Goal: Task Accomplishment & Management: Manage account settings

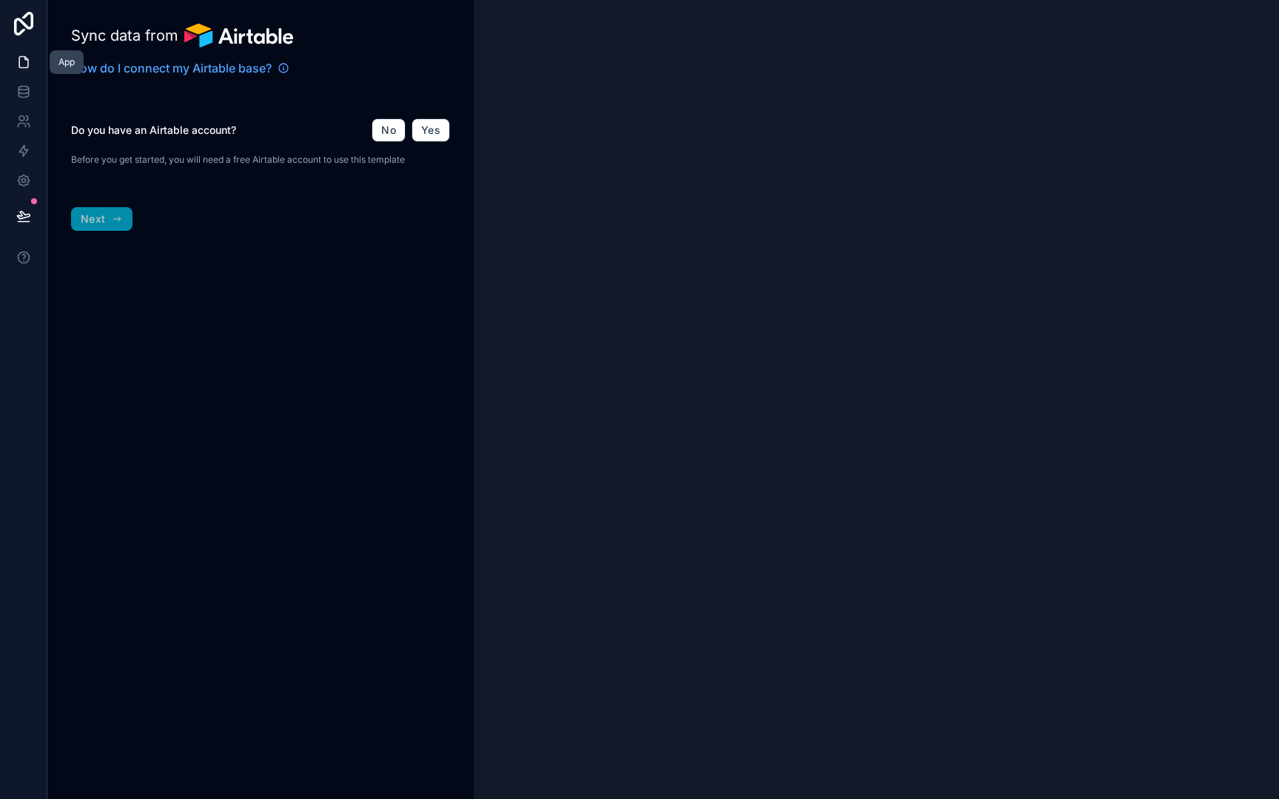
click at [25, 62] on icon at bounding box center [23, 62] width 15 height 15
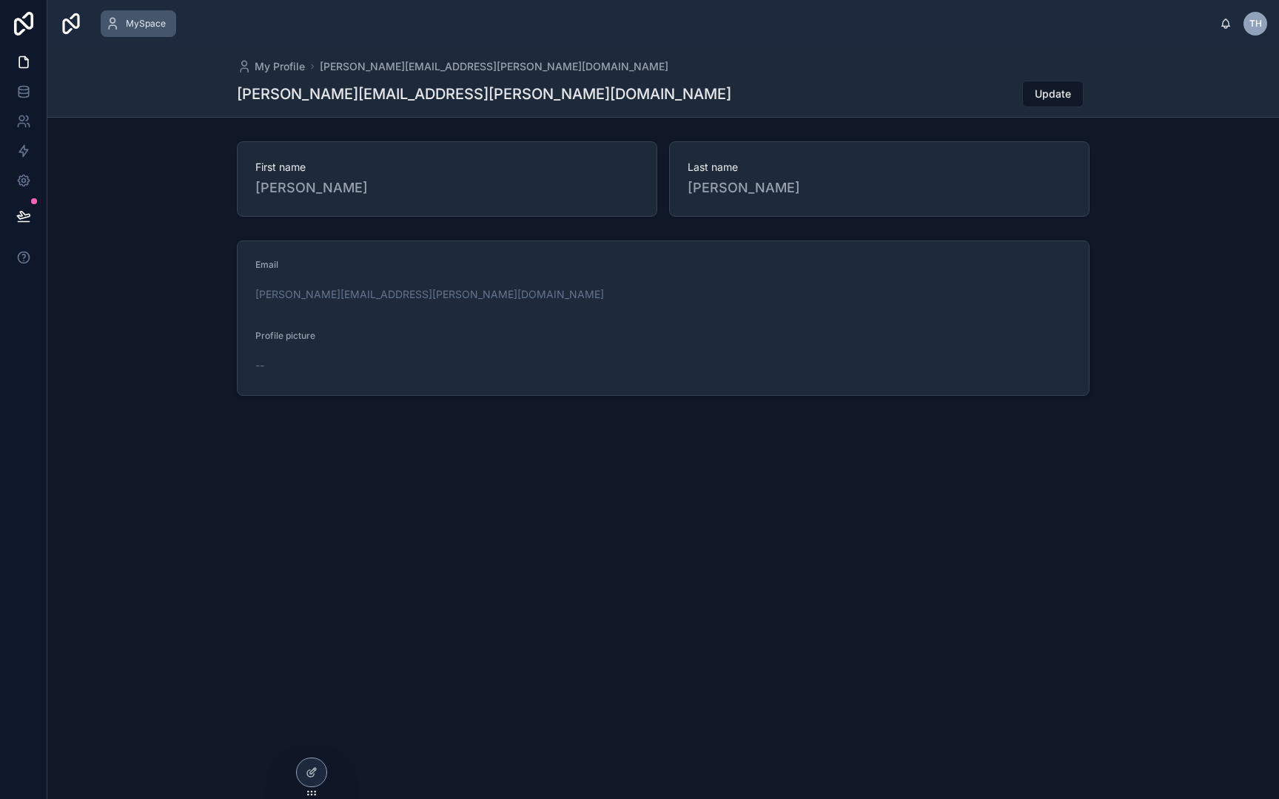
click at [132, 24] on span "MySpace" at bounding box center [146, 24] width 40 height 12
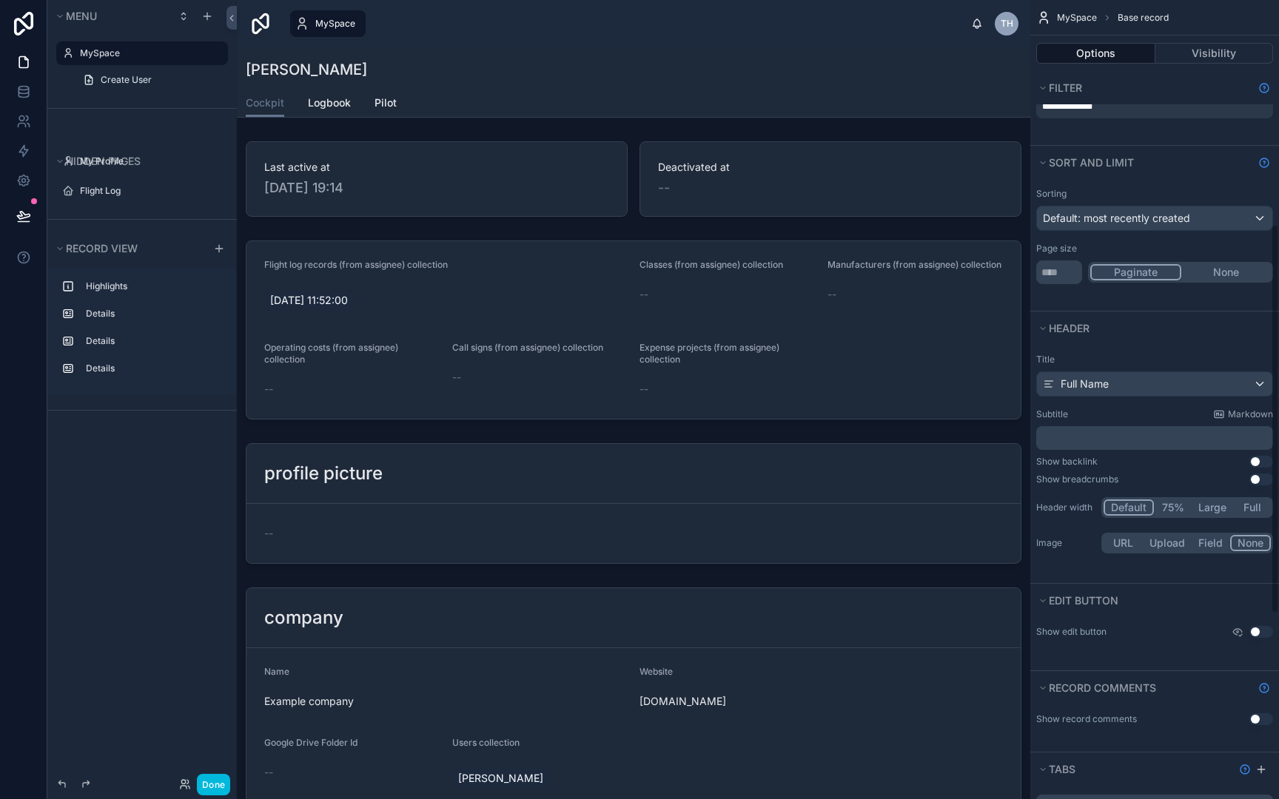
scroll to position [461, 0]
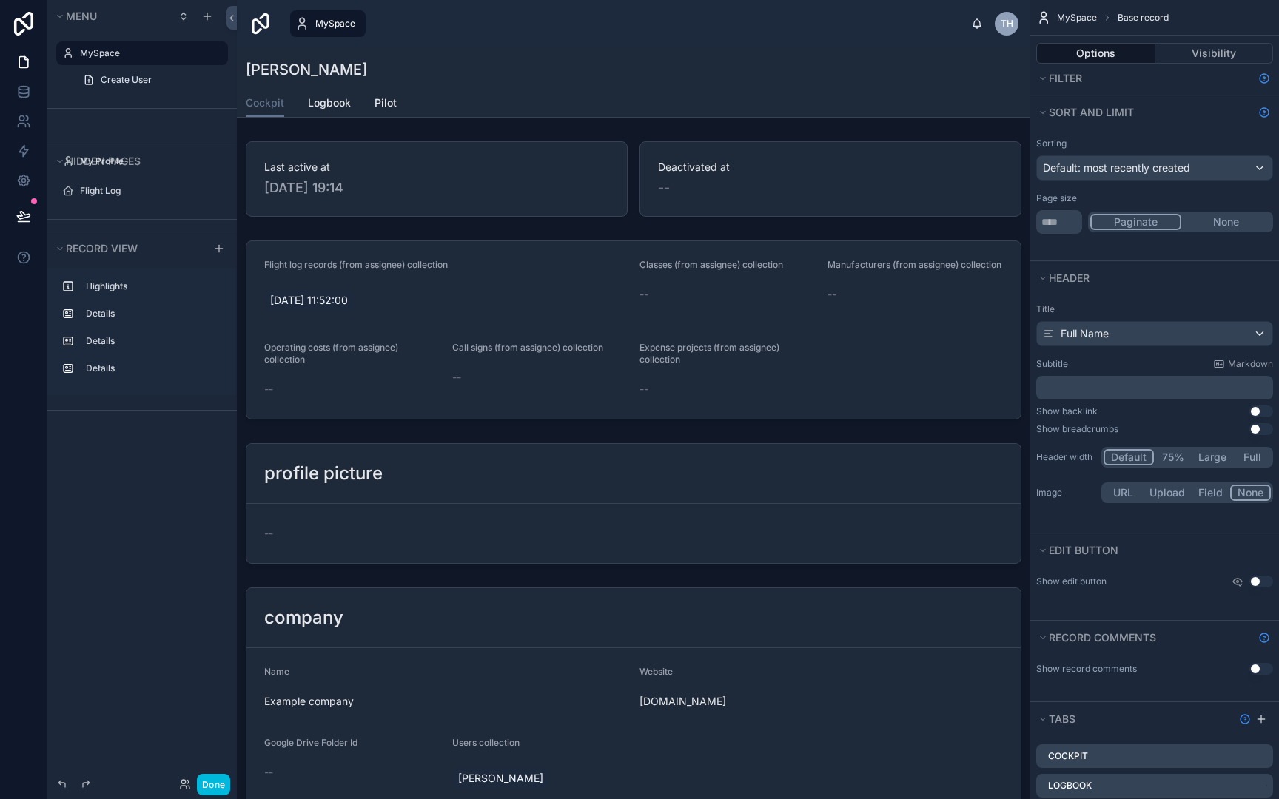
click at [1258, 457] on button "Full" at bounding box center [1252, 457] width 38 height 16
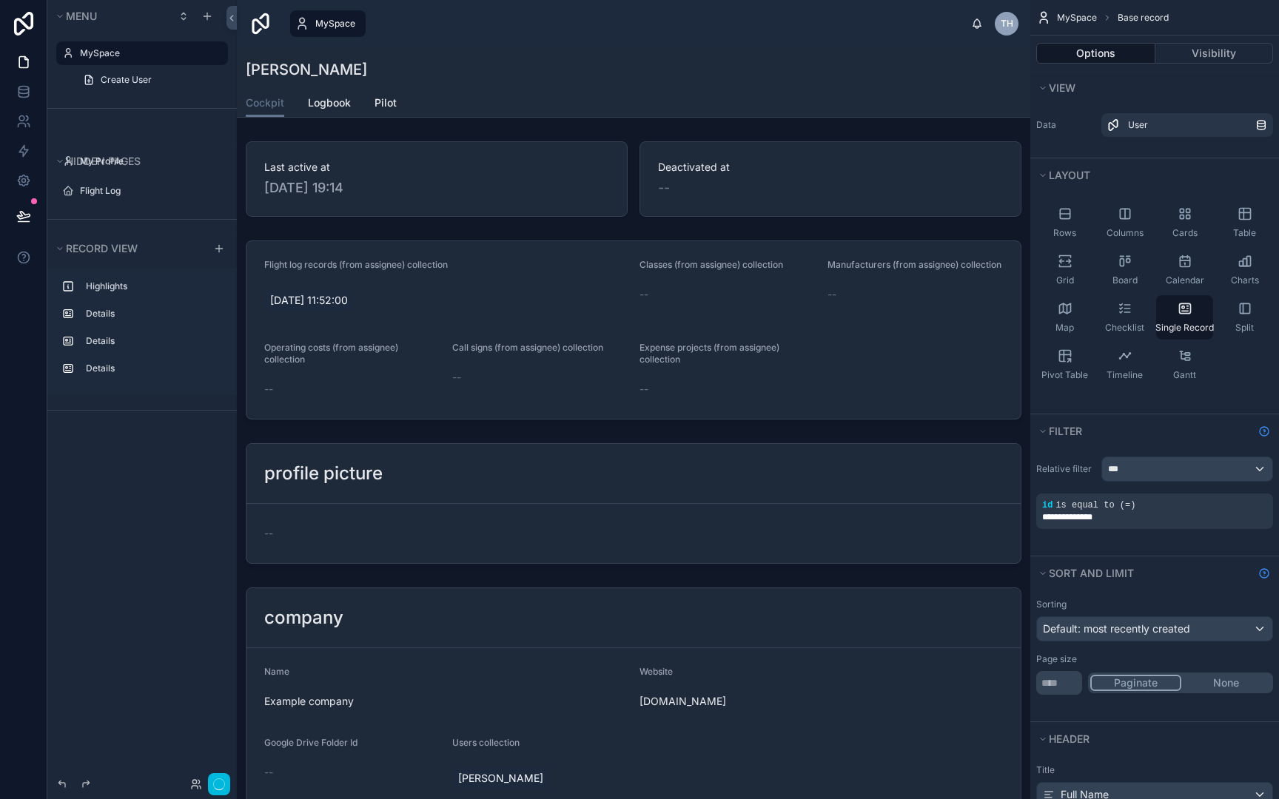
click at [611, 112] on div "Cockpit Logbook Pilot" at bounding box center [633, 103] width 775 height 28
click at [601, 127] on div "[PERSON_NAME] Cockpit Cockpit Logbook Pilot Last active at [DATE] 19:14 Deactiv…" at bounding box center [633, 768] width 793 height 1442
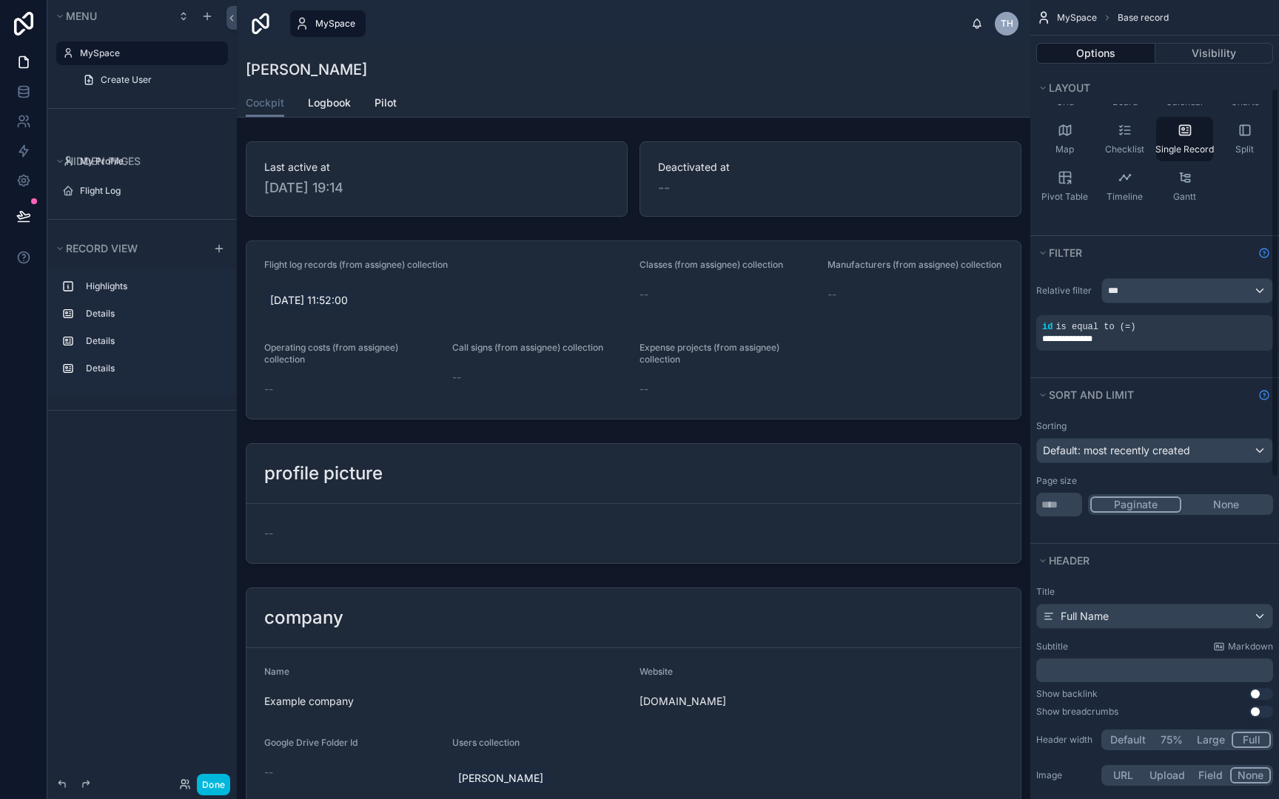
scroll to position [186, 0]
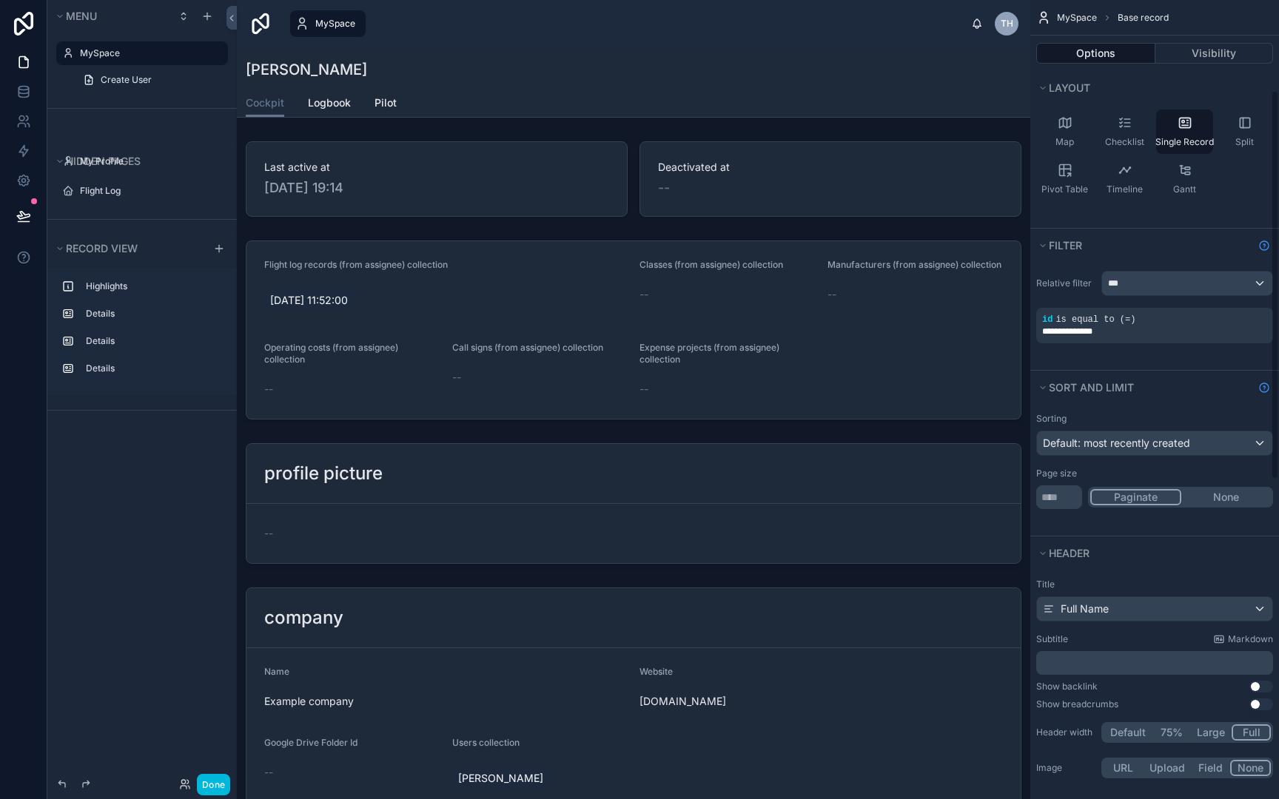
click at [1253, 744] on div "Title Full Name Subtitle Markdown ﻿ Show backlink Use setting Show breadcrumbs …" at bounding box center [1154, 680] width 249 height 215
click at [844, 67] on div "[PERSON_NAME]" at bounding box center [633, 69] width 775 height 21
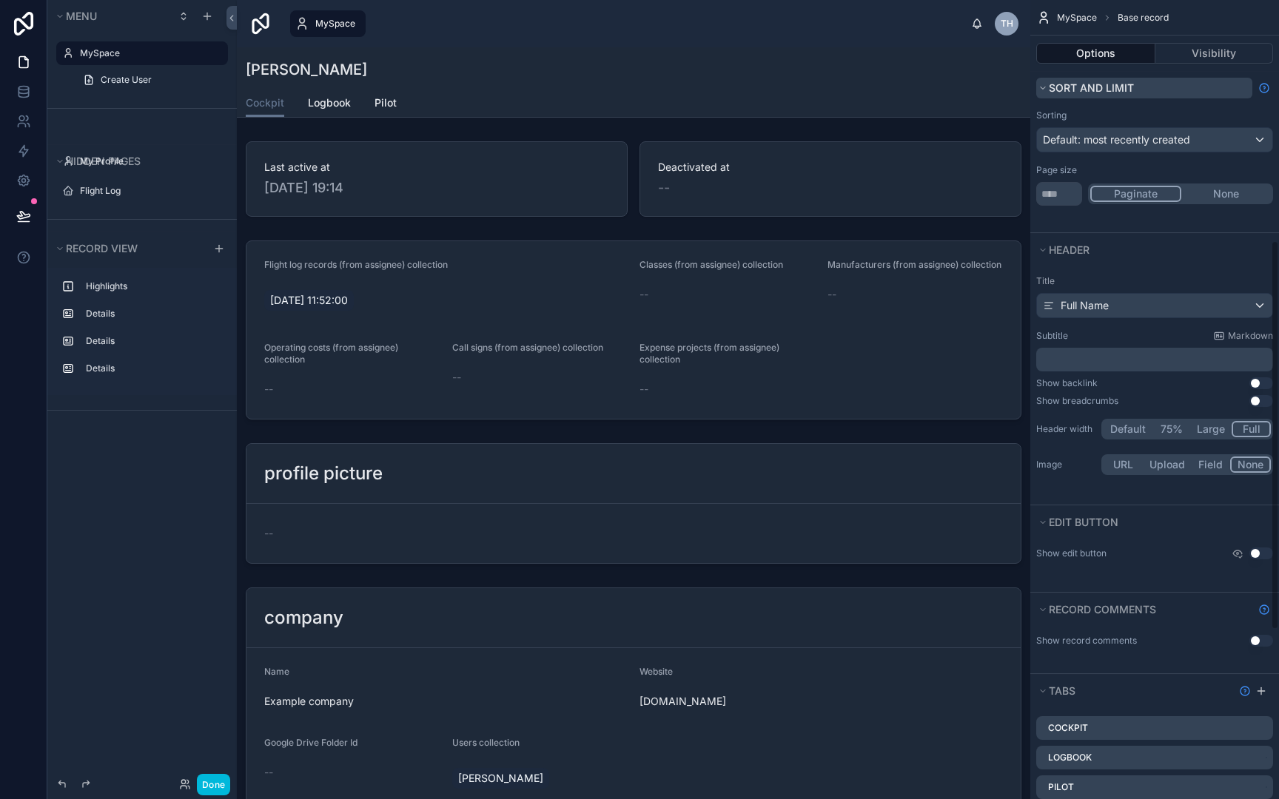
scroll to position [496, 0]
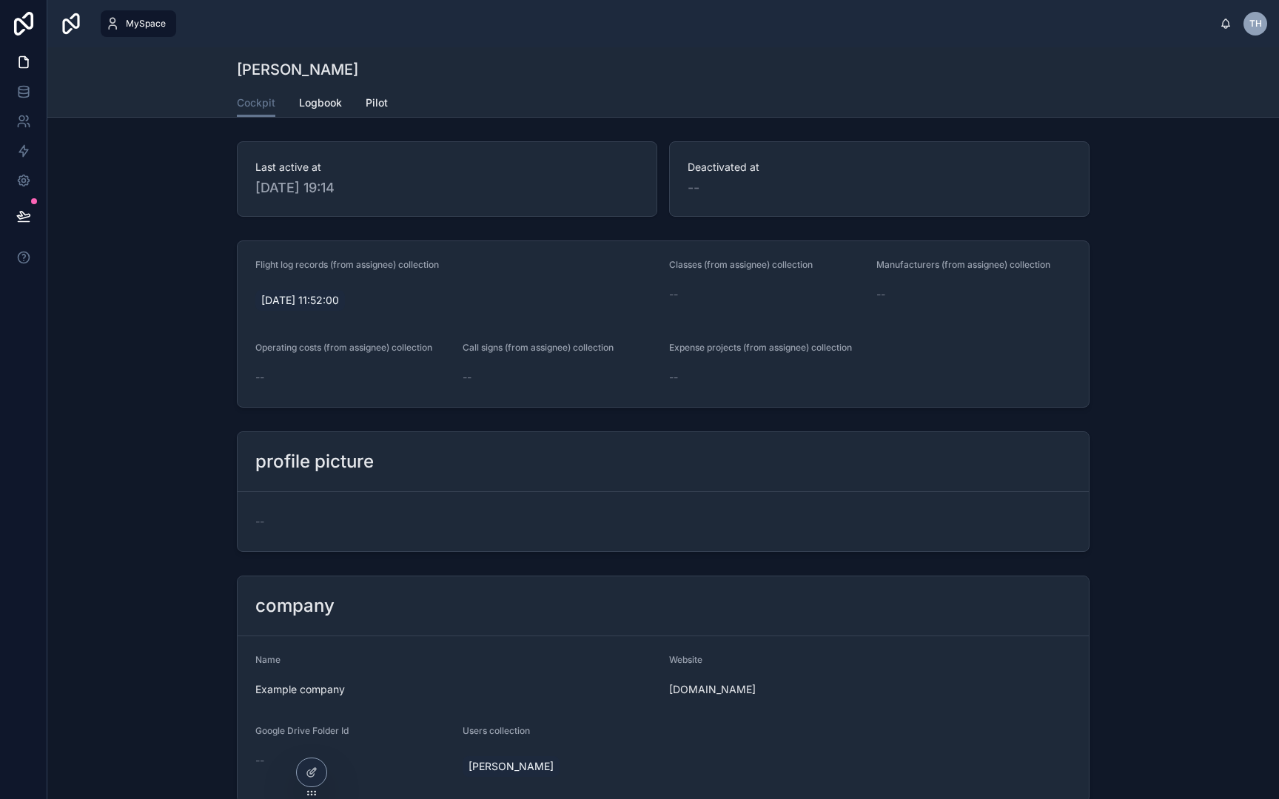
click at [343, 72] on h1 "[PERSON_NAME]" at bounding box center [297, 69] width 121 height 21
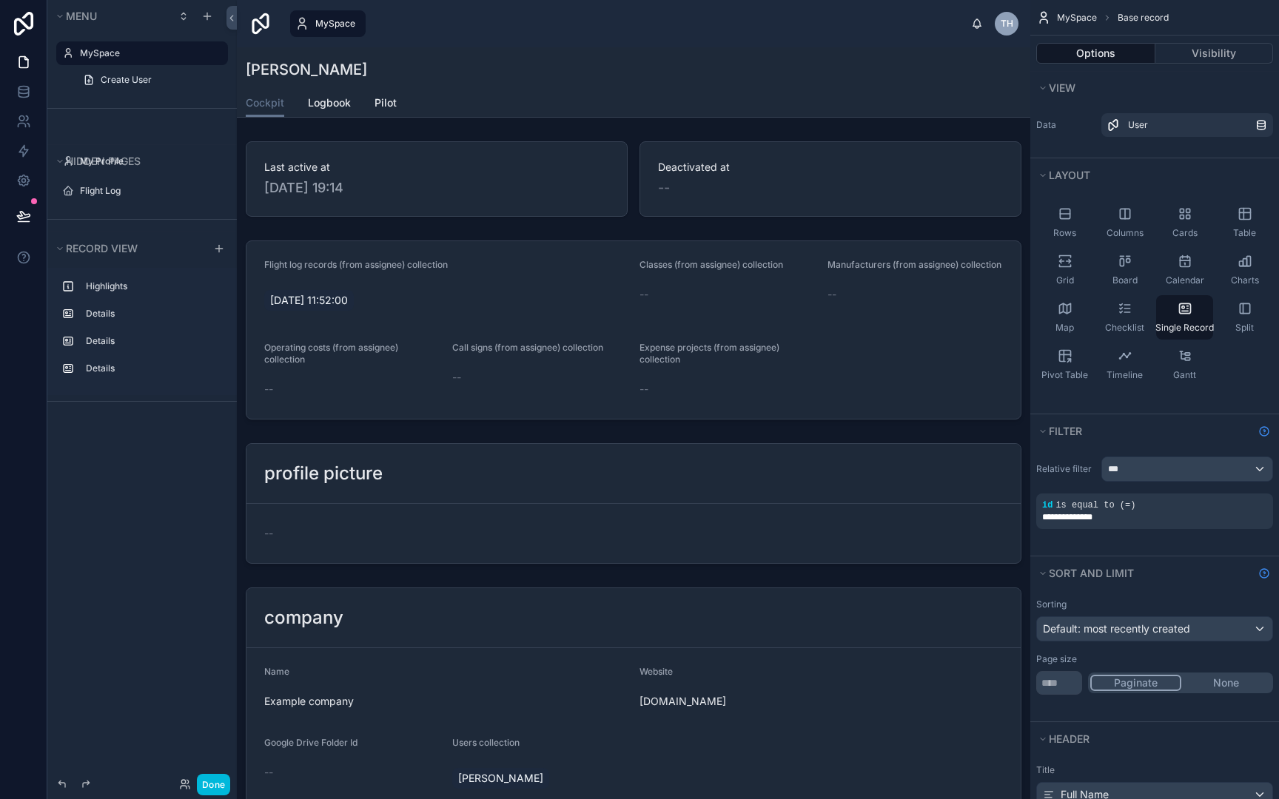
scroll to position [0, 0]
click at [143, 79] on span "Create User" at bounding box center [126, 80] width 51 height 12
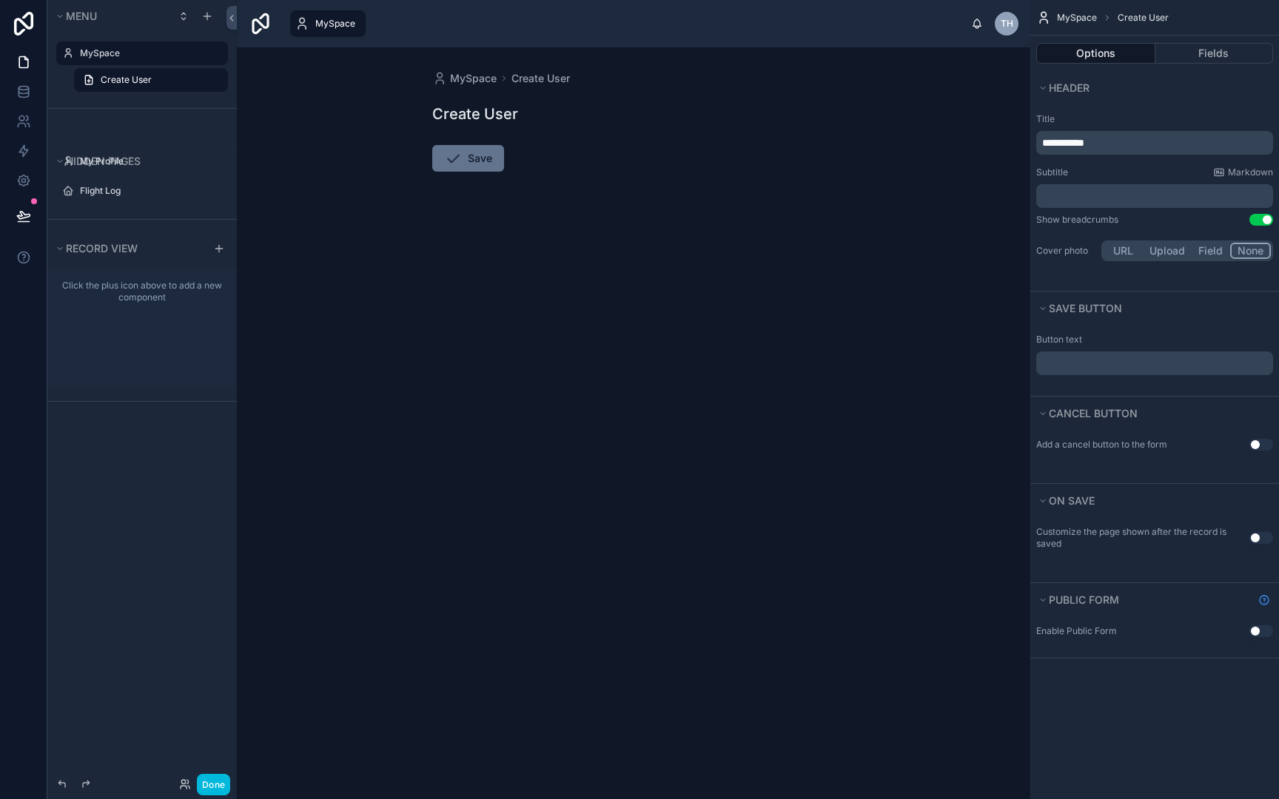
click at [164, 64] on div "MySpace" at bounding box center [142, 53] width 166 height 24
click at [140, 56] on label "MySpace" at bounding box center [149, 53] width 139 height 12
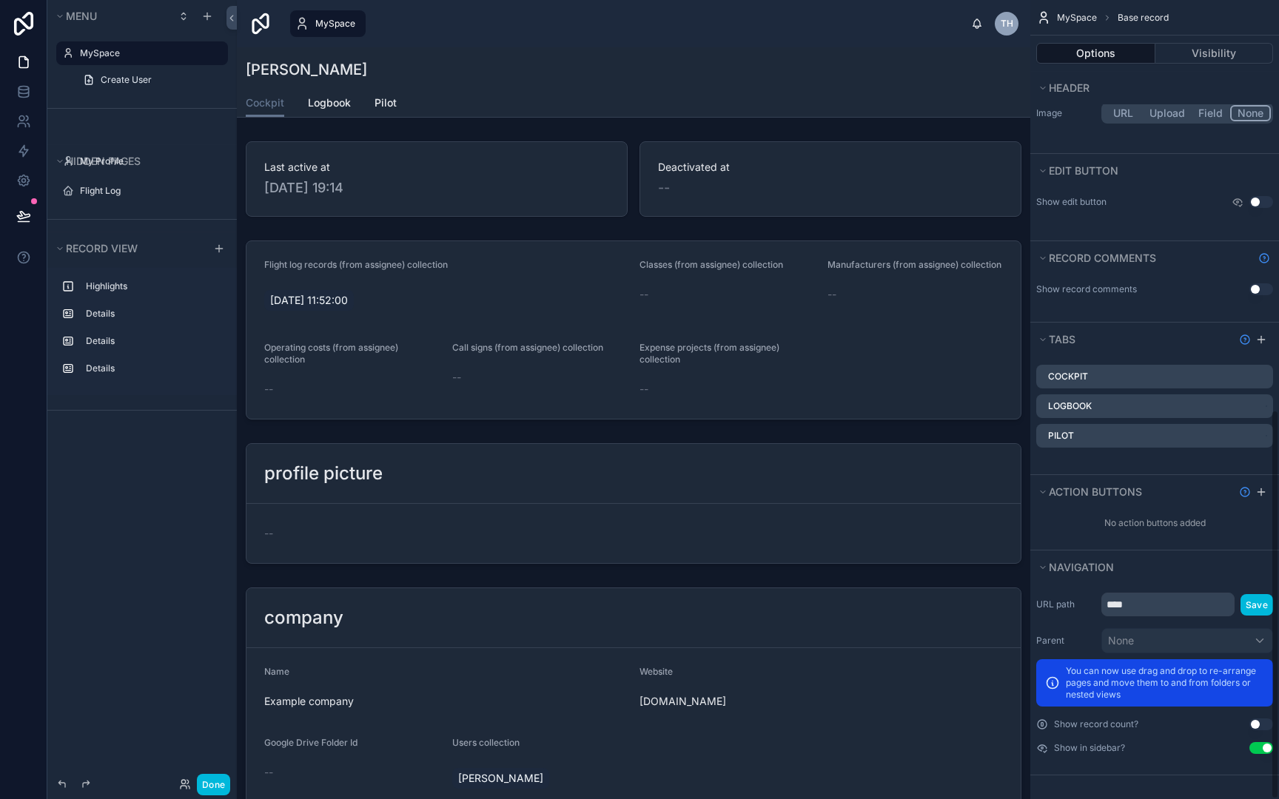
scroll to position [841, 0]
click at [1165, 599] on input "****" at bounding box center [1167, 605] width 133 height 24
type input "*******"
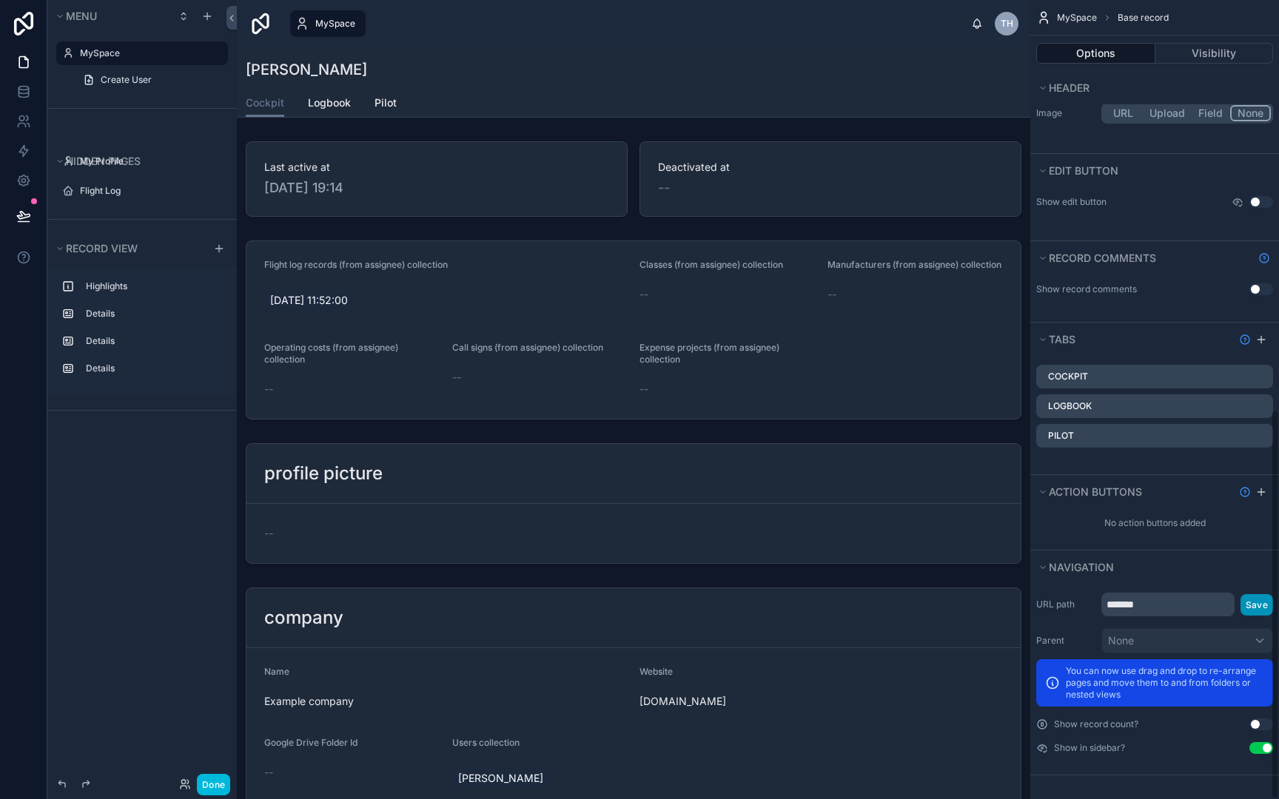
click at [1258, 602] on button "Save" at bounding box center [1256, 604] width 33 height 21
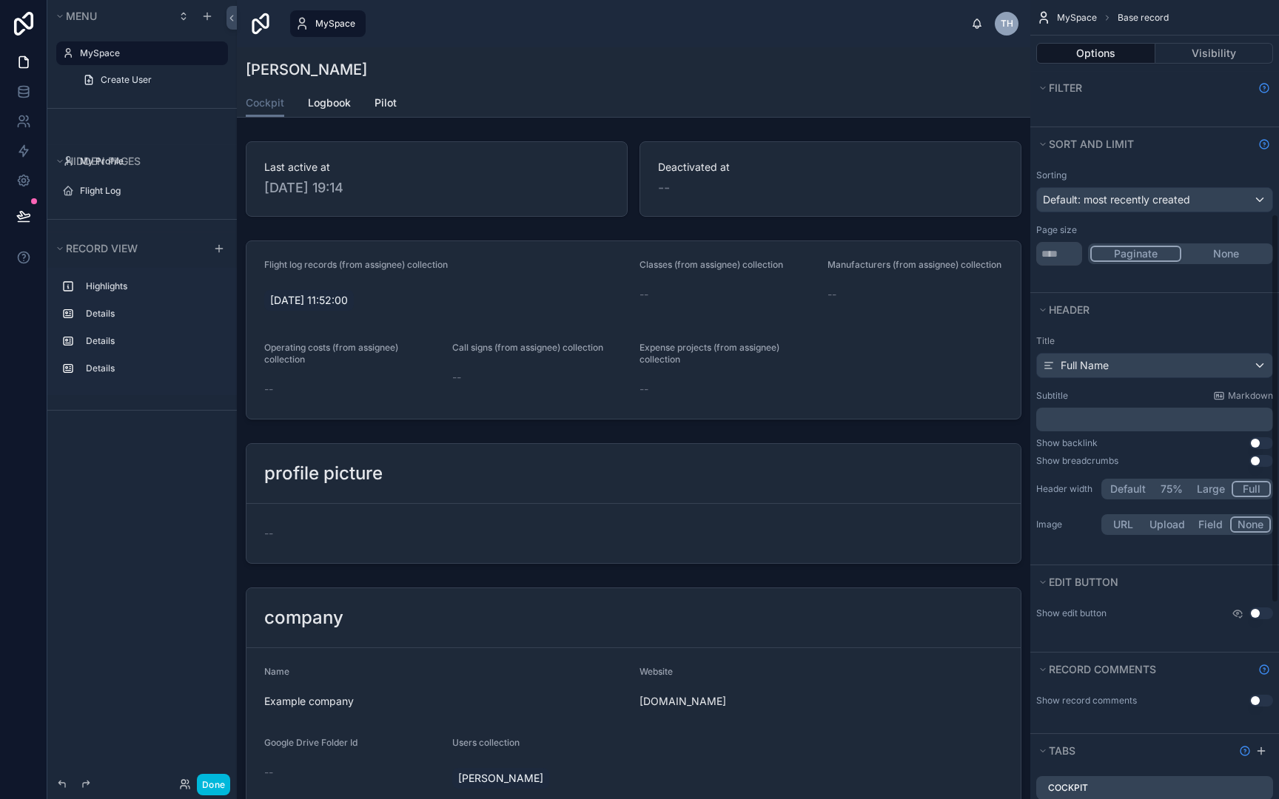
scroll to position [363, 0]
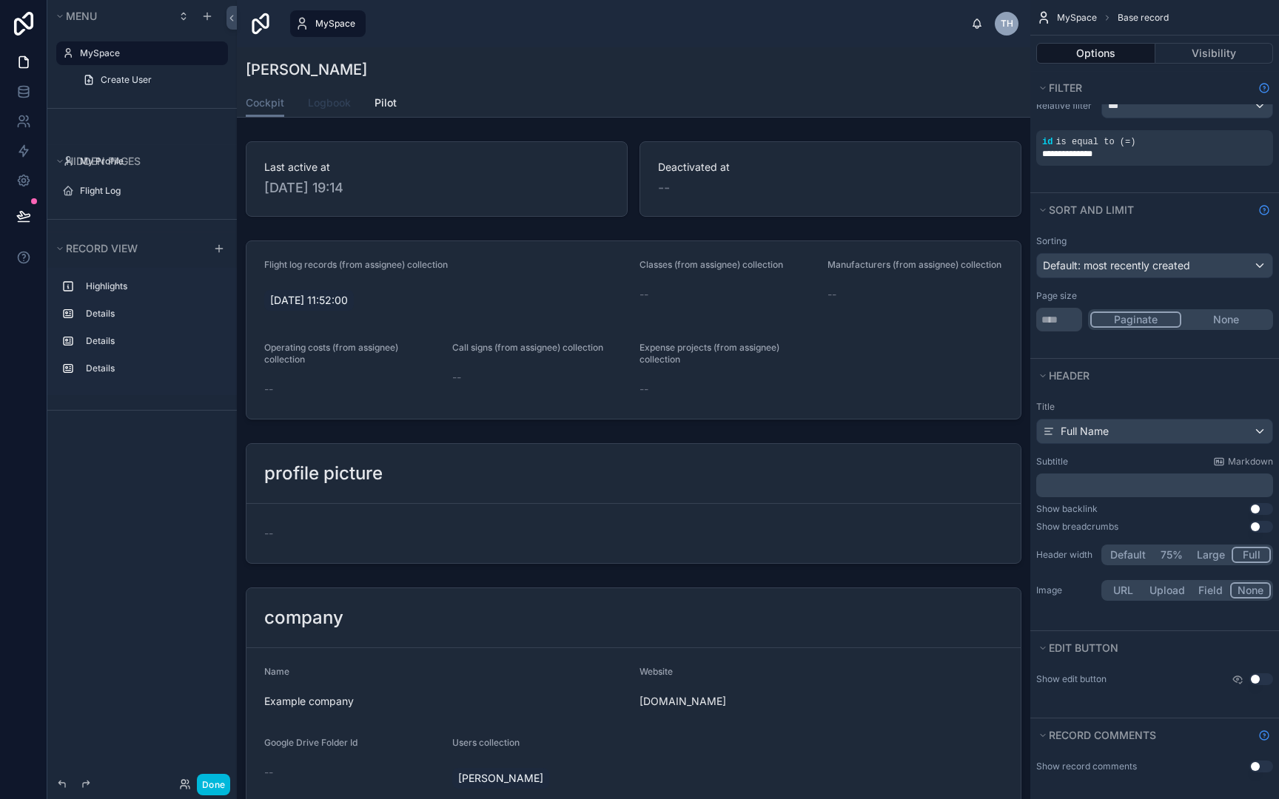
click at [339, 100] on span "Logbook" at bounding box center [329, 102] width 43 height 15
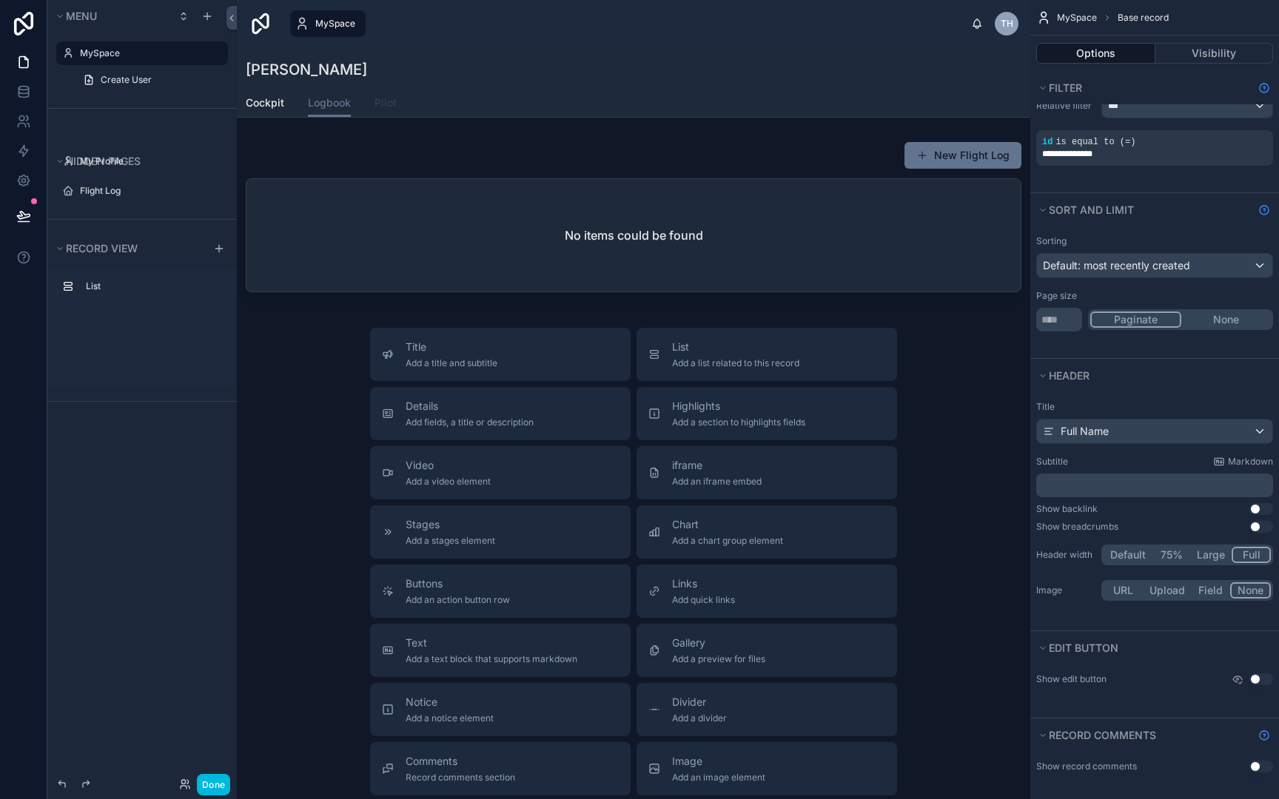
click at [383, 107] on span "Pilot" at bounding box center [385, 102] width 22 height 15
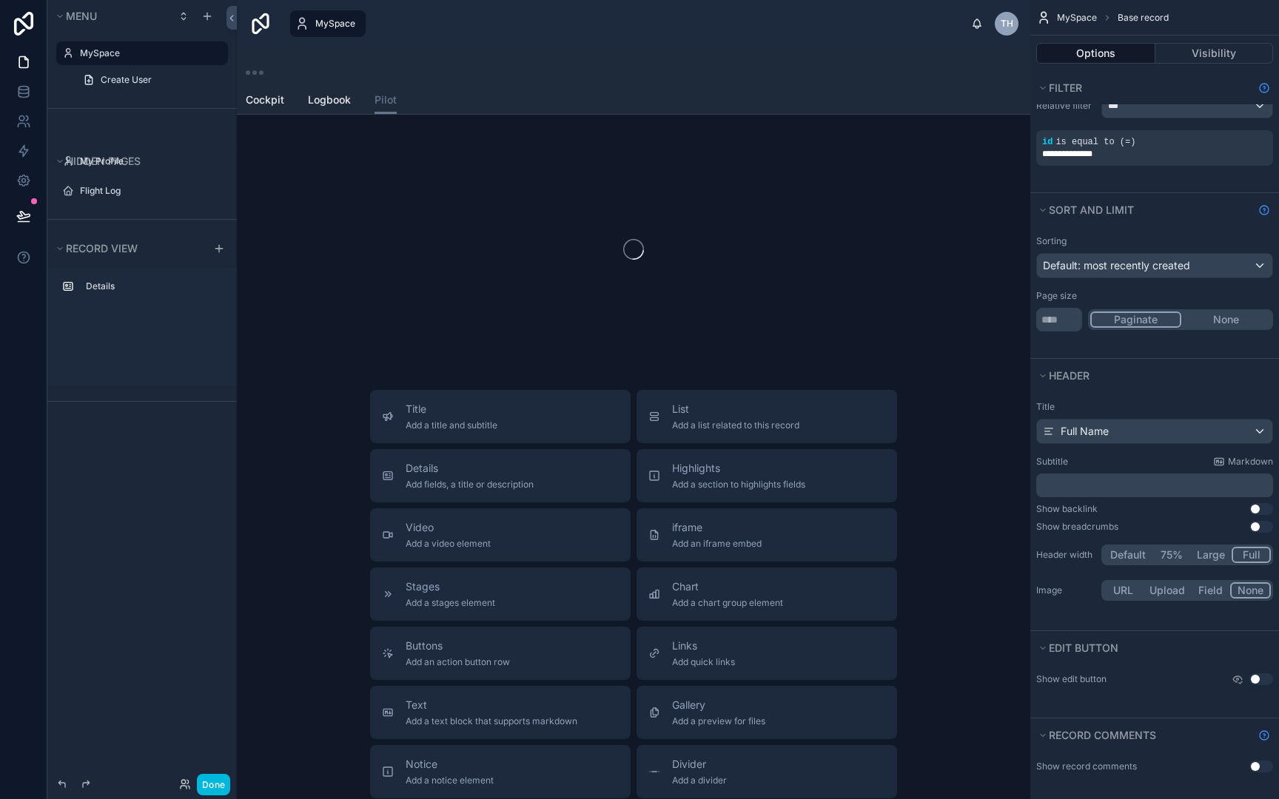
click at [557, 69] on div at bounding box center [633, 68] width 775 height 18
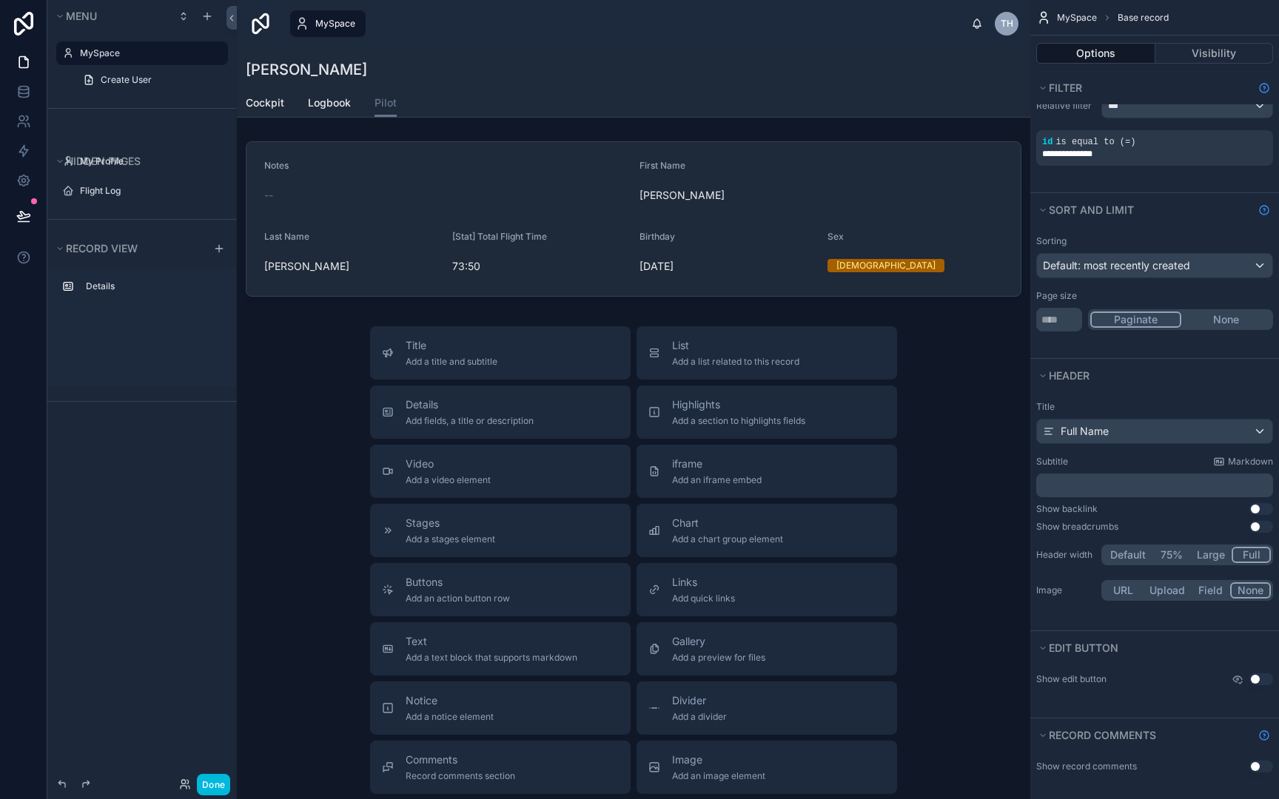
click at [557, 69] on div "[PERSON_NAME]" at bounding box center [633, 69] width 775 height 21
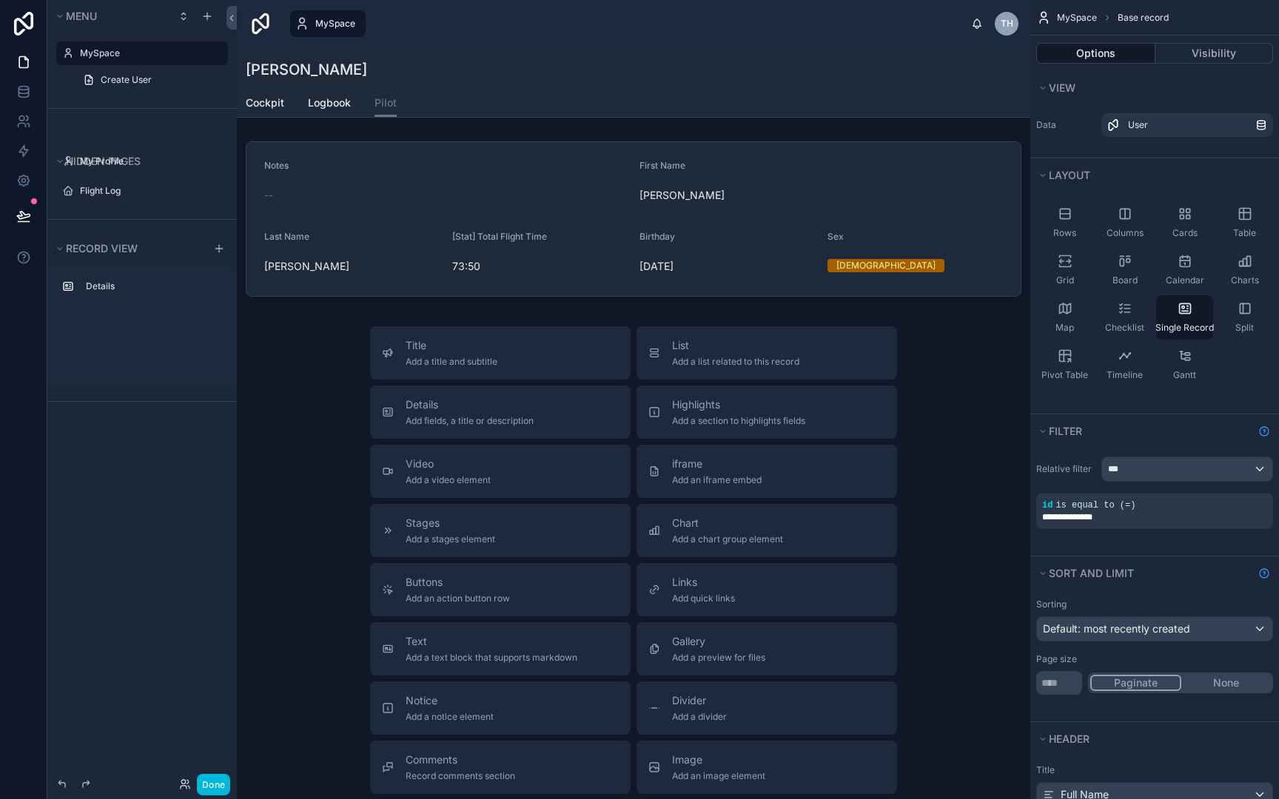
click at [1222, 400] on div "Rows Columns Cards Table Grid Board Calendar Charts Map Checklist Single Record…" at bounding box center [1154, 303] width 249 height 222
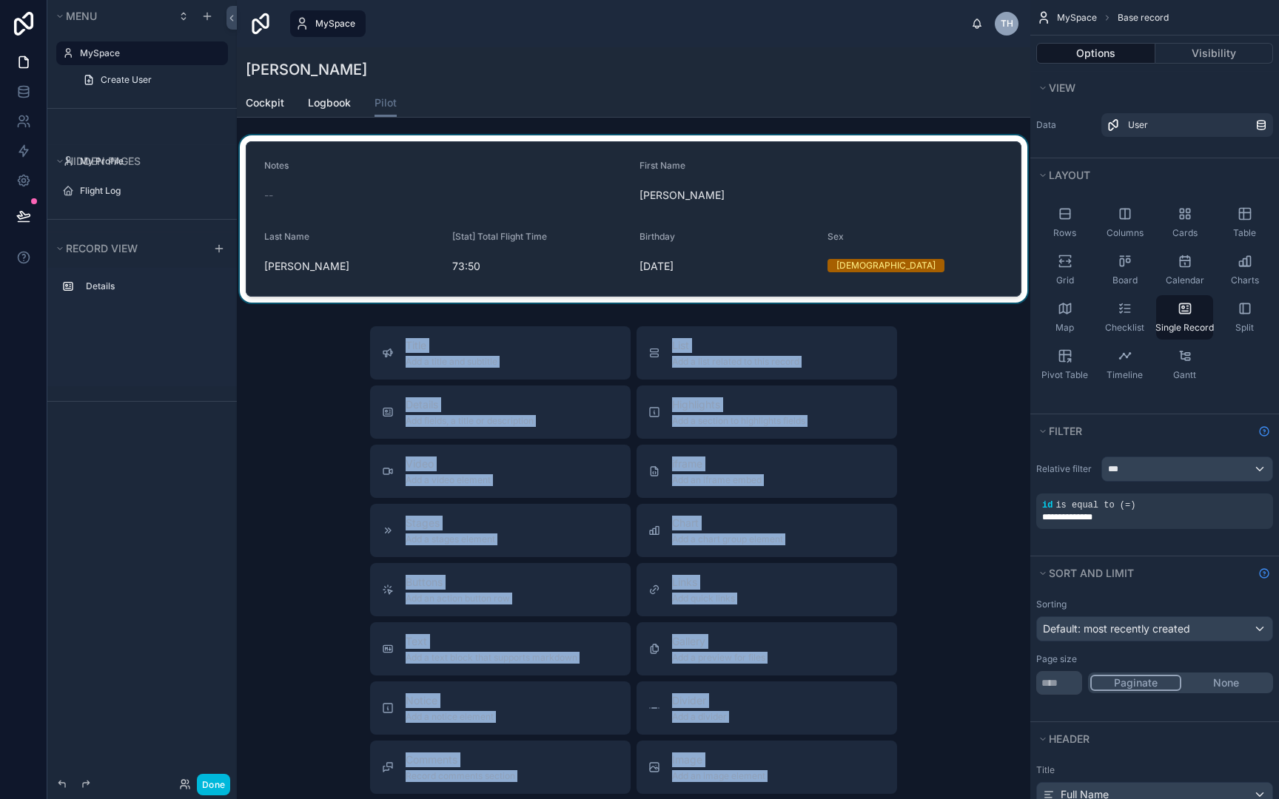
drag, startPoint x: 1222, startPoint y: 400, endPoint x: 1012, endPoint y: 155, distance: 323.8
click at [1012, 155] on div "**********" at bounding box center [758, 399] width 1042 height 799
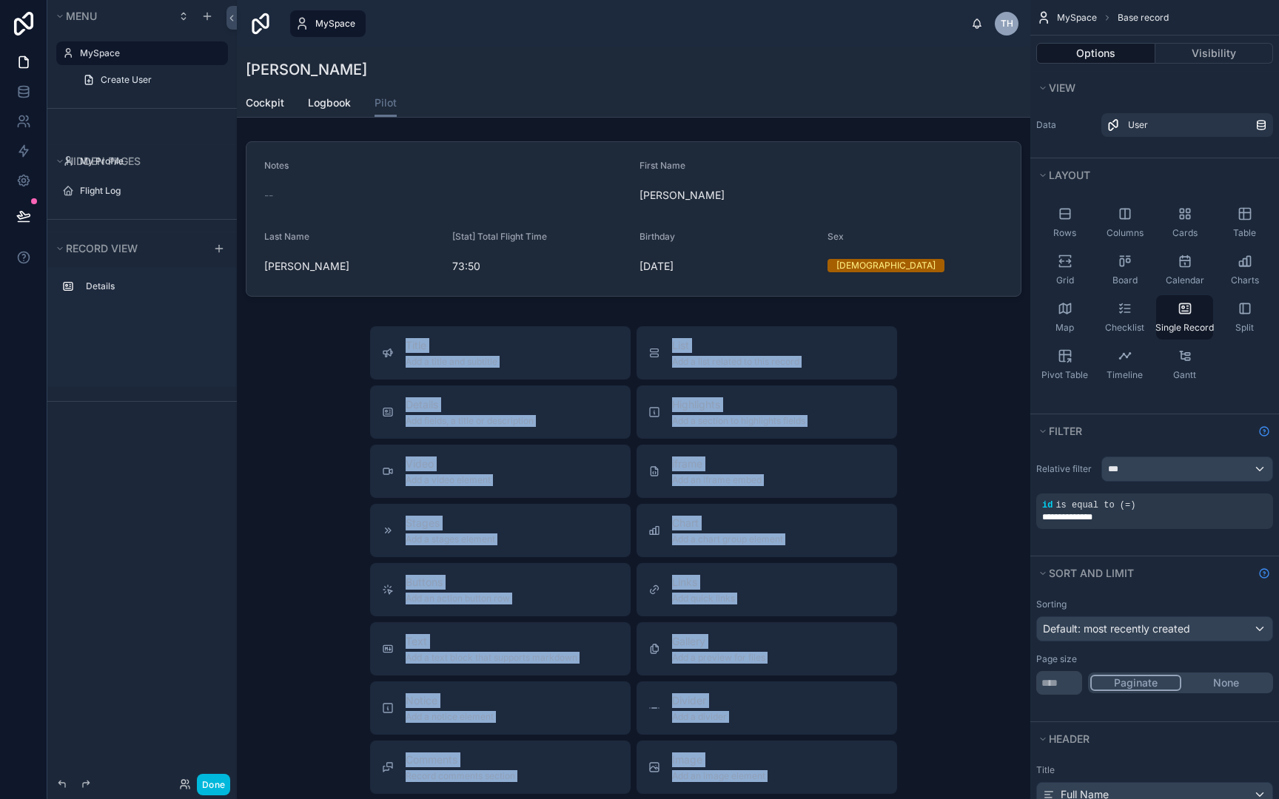
click at [826, 76] on div "[PERSON_NAME]" at bounding box center [633, 69] width 775 height 21
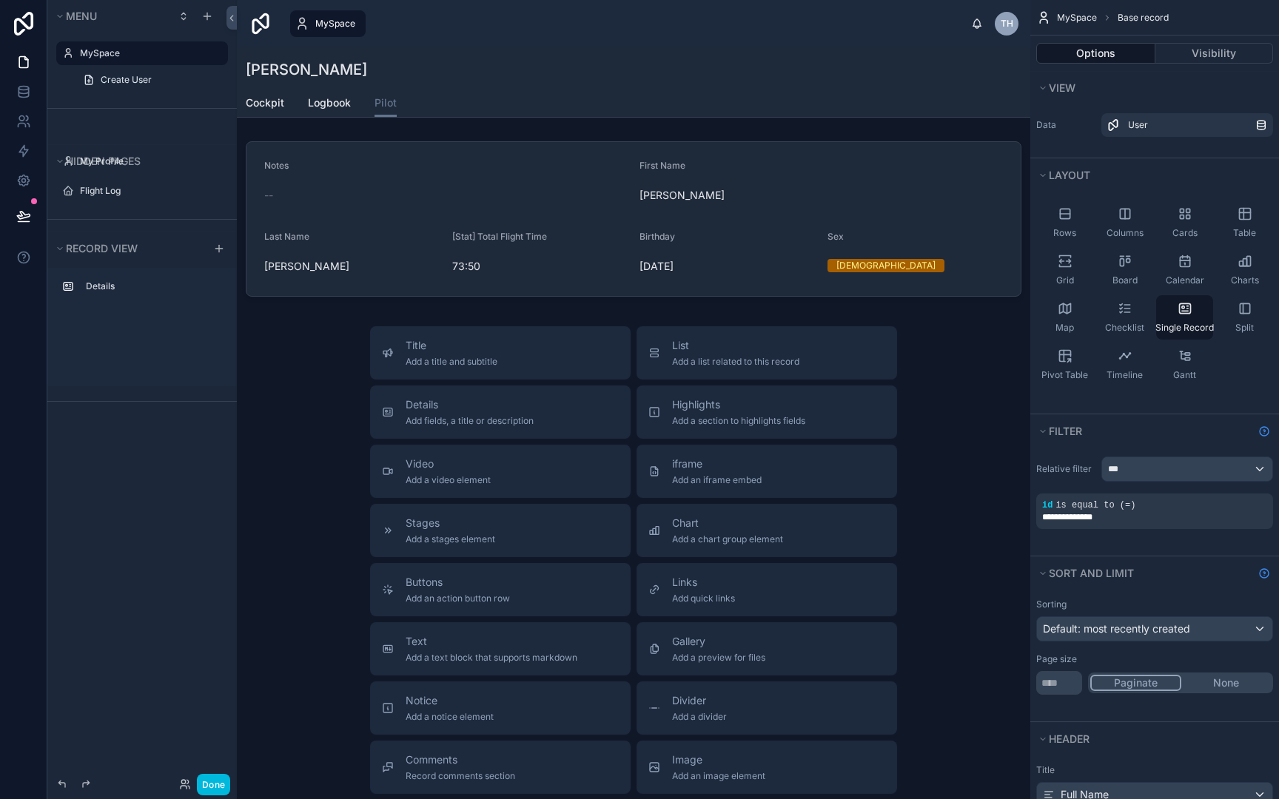
click at [826, 76] on div "[PERSON_NAME]" at bounding box center [633, 69] width 775 height 21
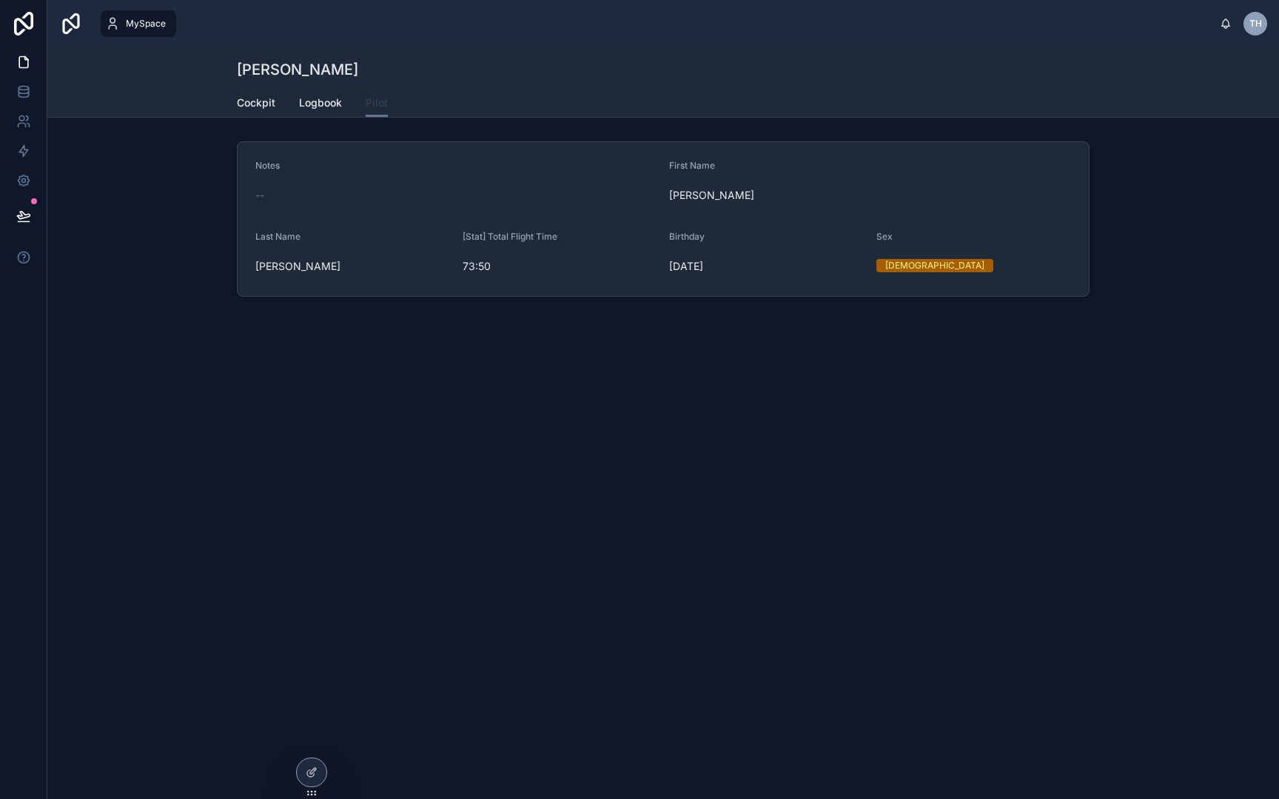
click at [377, 107] on span "Pilot" at bounding box center [377, 102] width 22 height 15
click at [335, 104] on span "Logbook" at bounding box center [320, 102] width 43 height 15
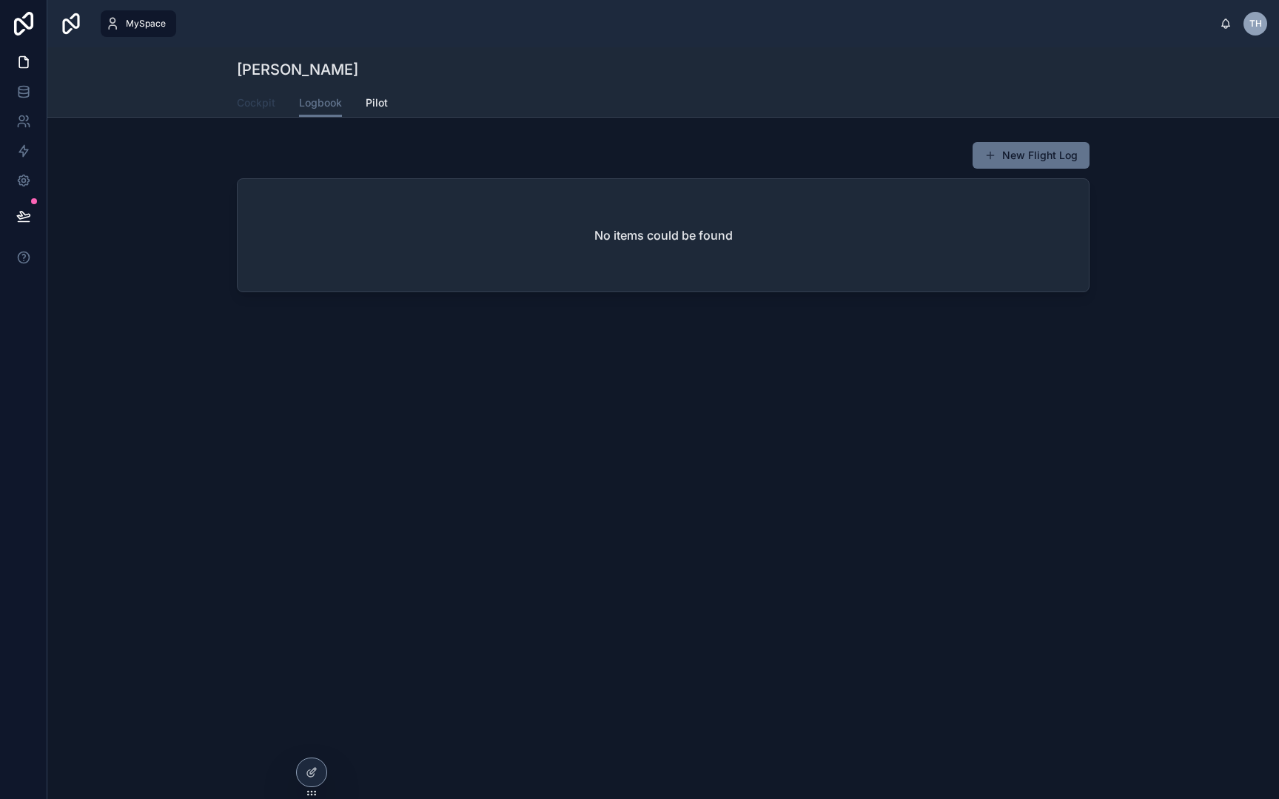
click at [246, 107] on span "Cockpit" at bounding box center [256, 102] width 38 height 15
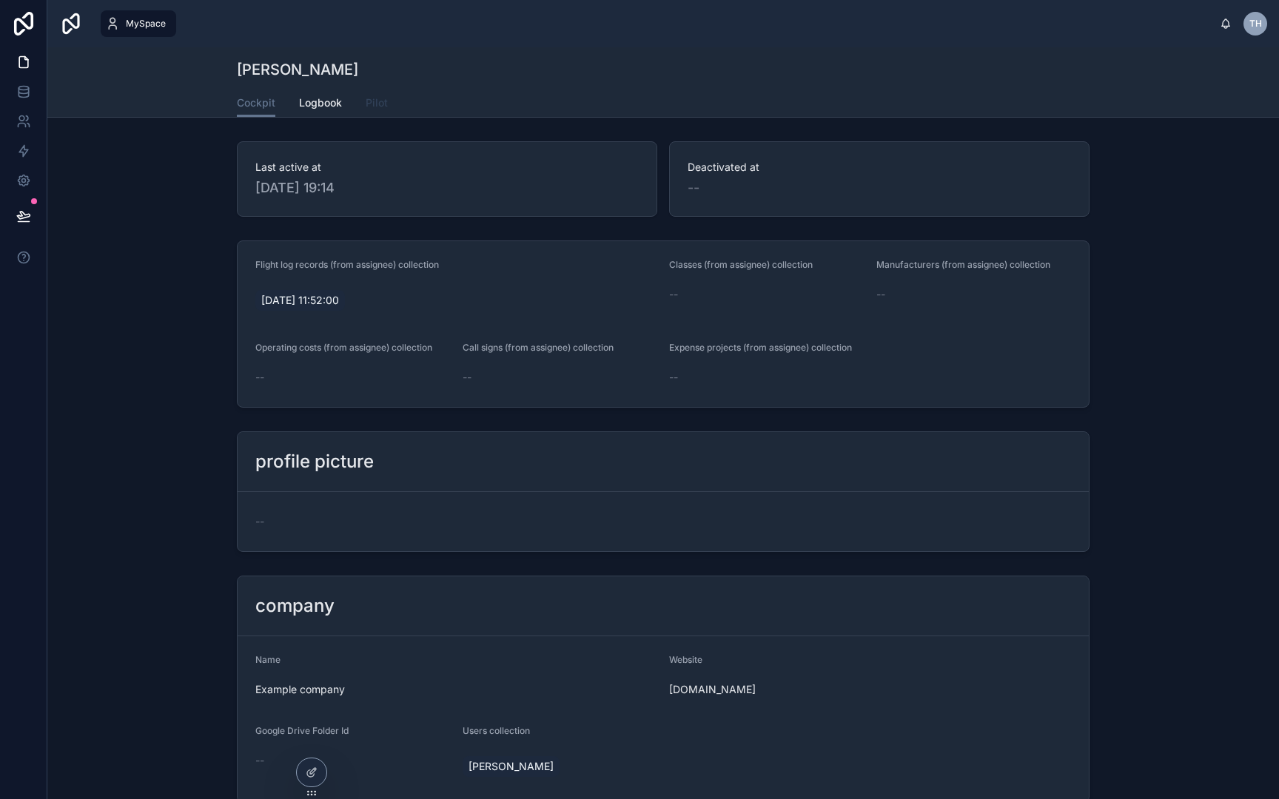
click at [382, 106] on span "Pilot" at bounding box center [377, 102] width 22 height 15
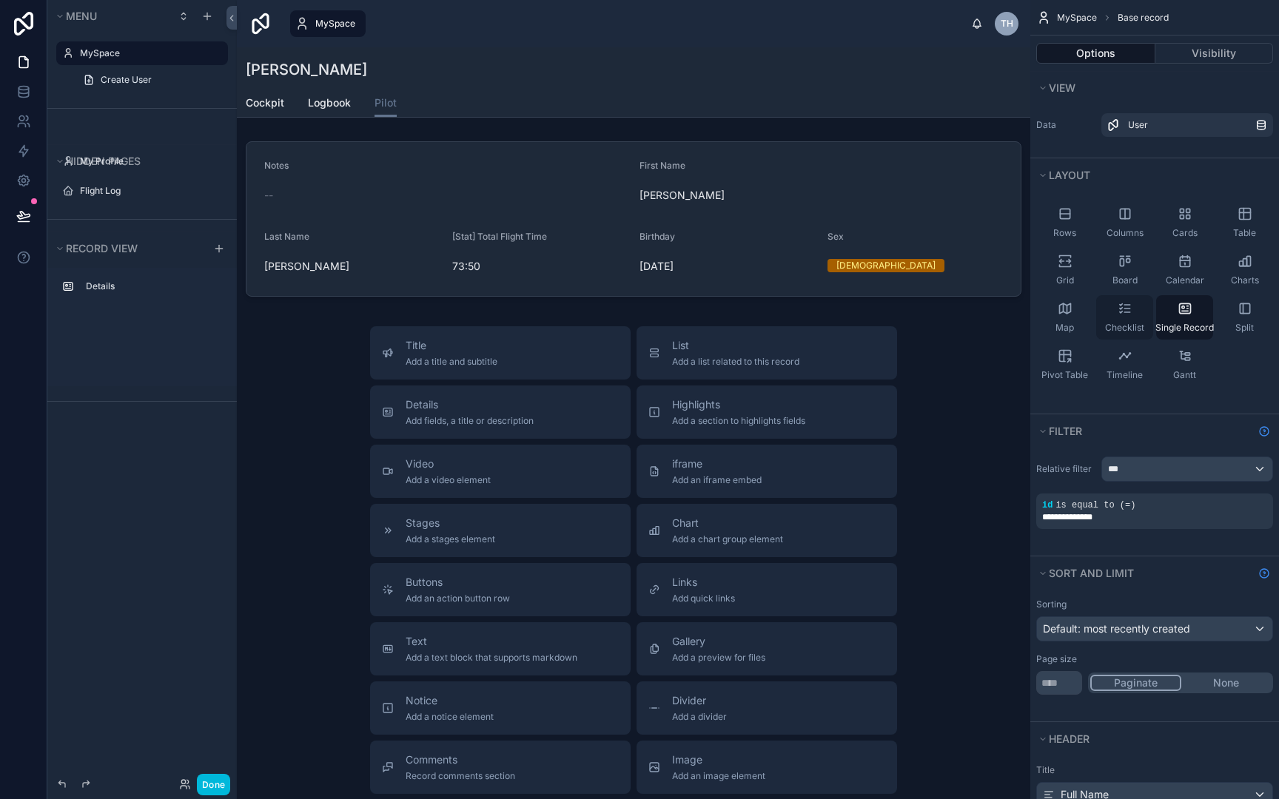
click at [1125, 325] on span "Checklist" at bounding box center [1124, 328] width 39 height 12
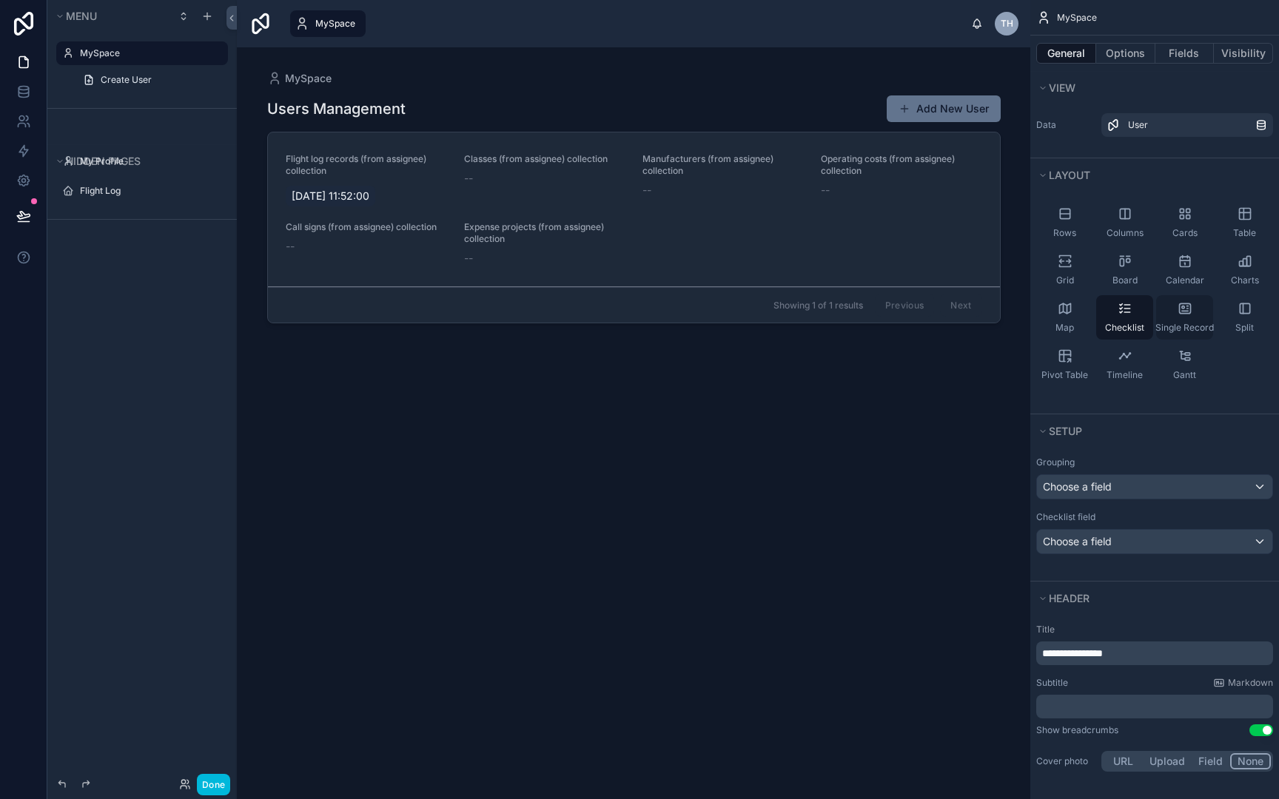
click at [1185, 315] on icon "scrollable content" at bounding box center [1184, 308] width 15 height 15
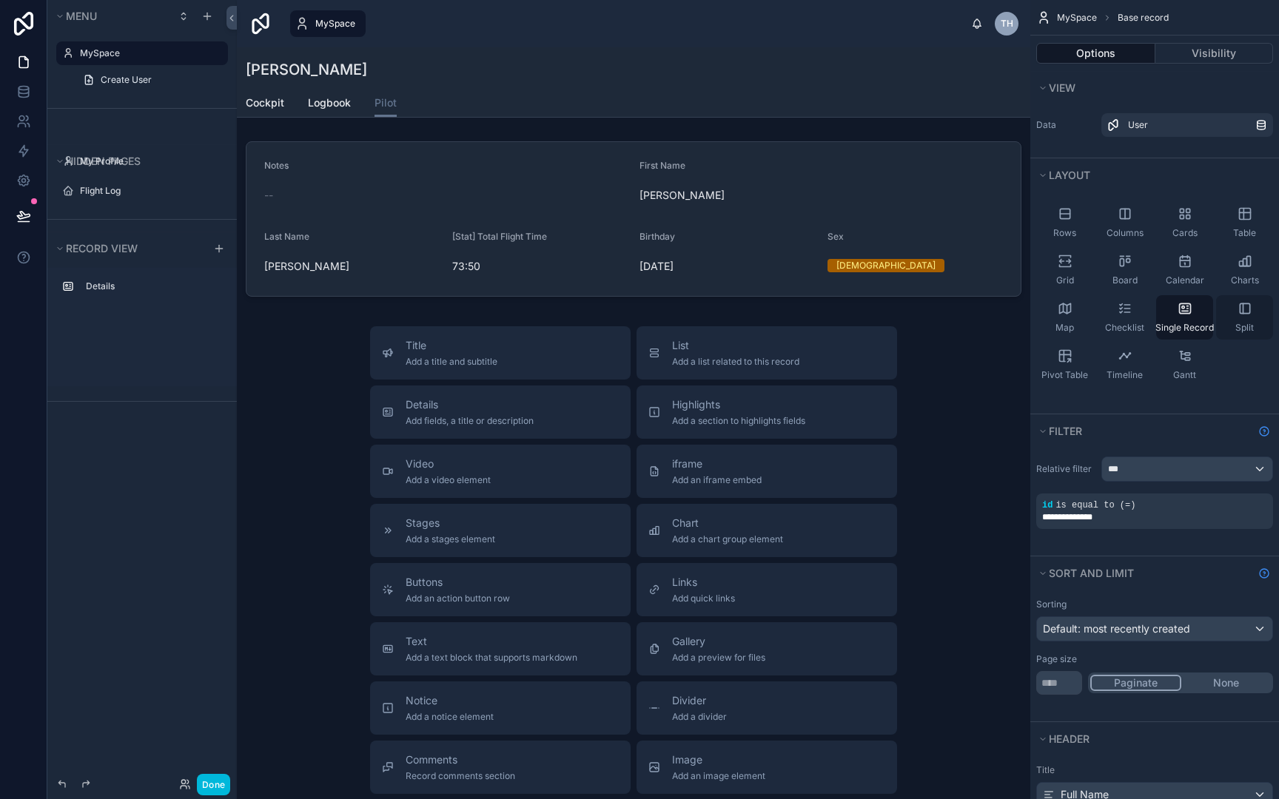
click at [1245, 319] on div "Split" at bounding box center [1244, 317] width 57 height 44
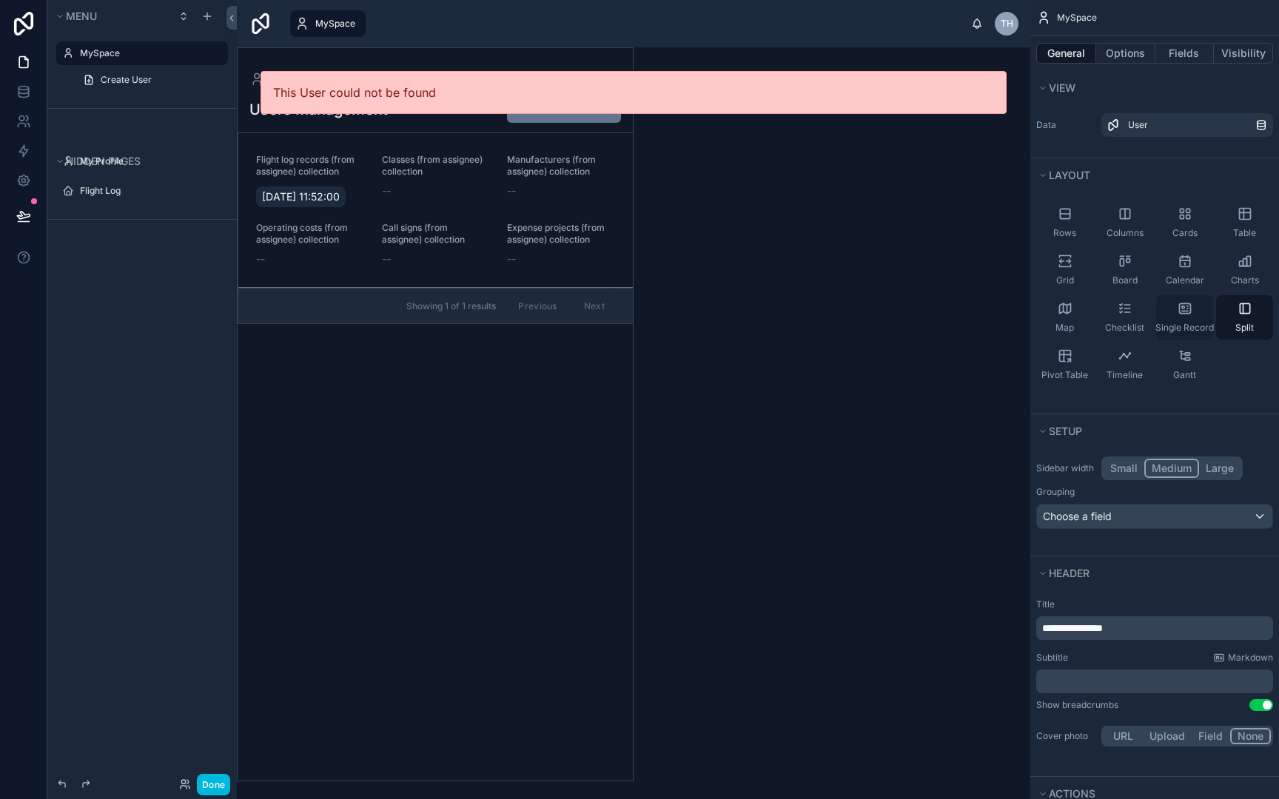
click at [1180, 309] on icon "scrollable content" at bounding box center [1184, 308] width 11 height 10
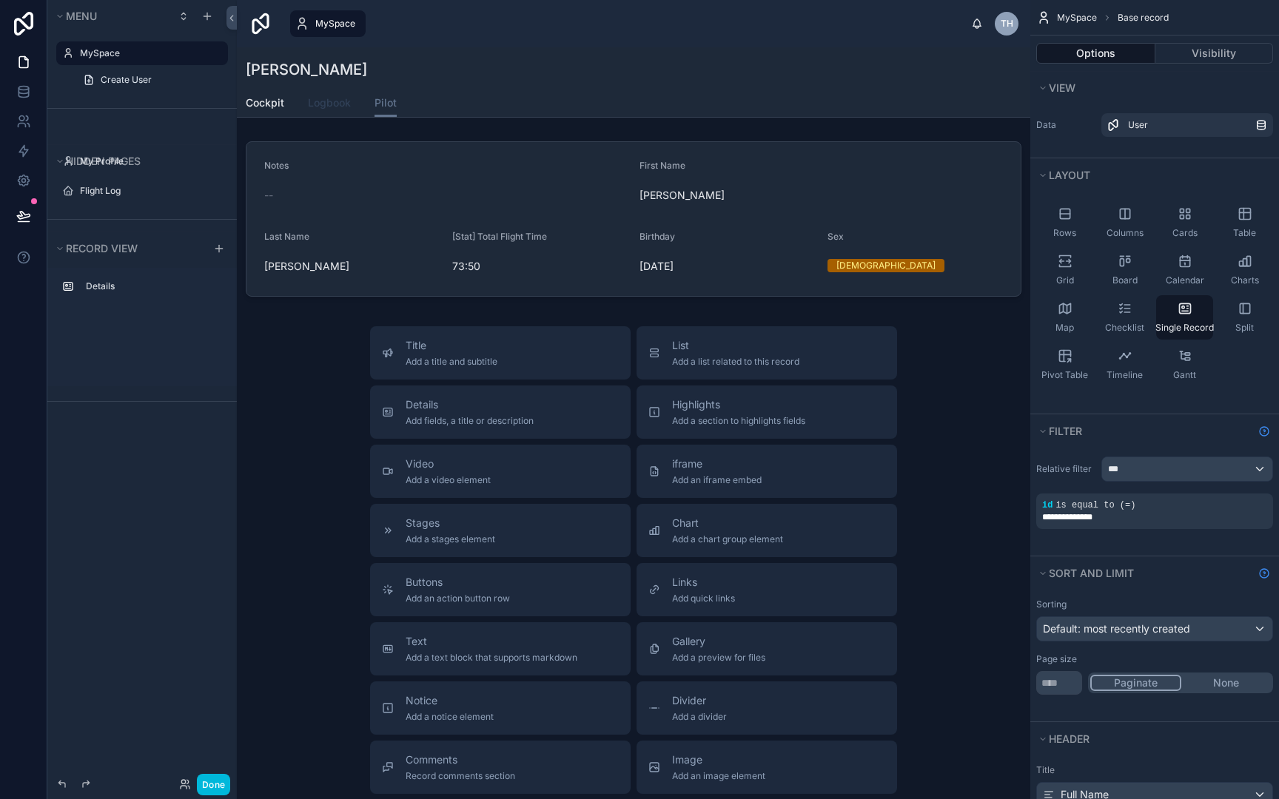
click at [333, 95] on span "Logbook" at bounding box center [329, 102] width 43 height 15
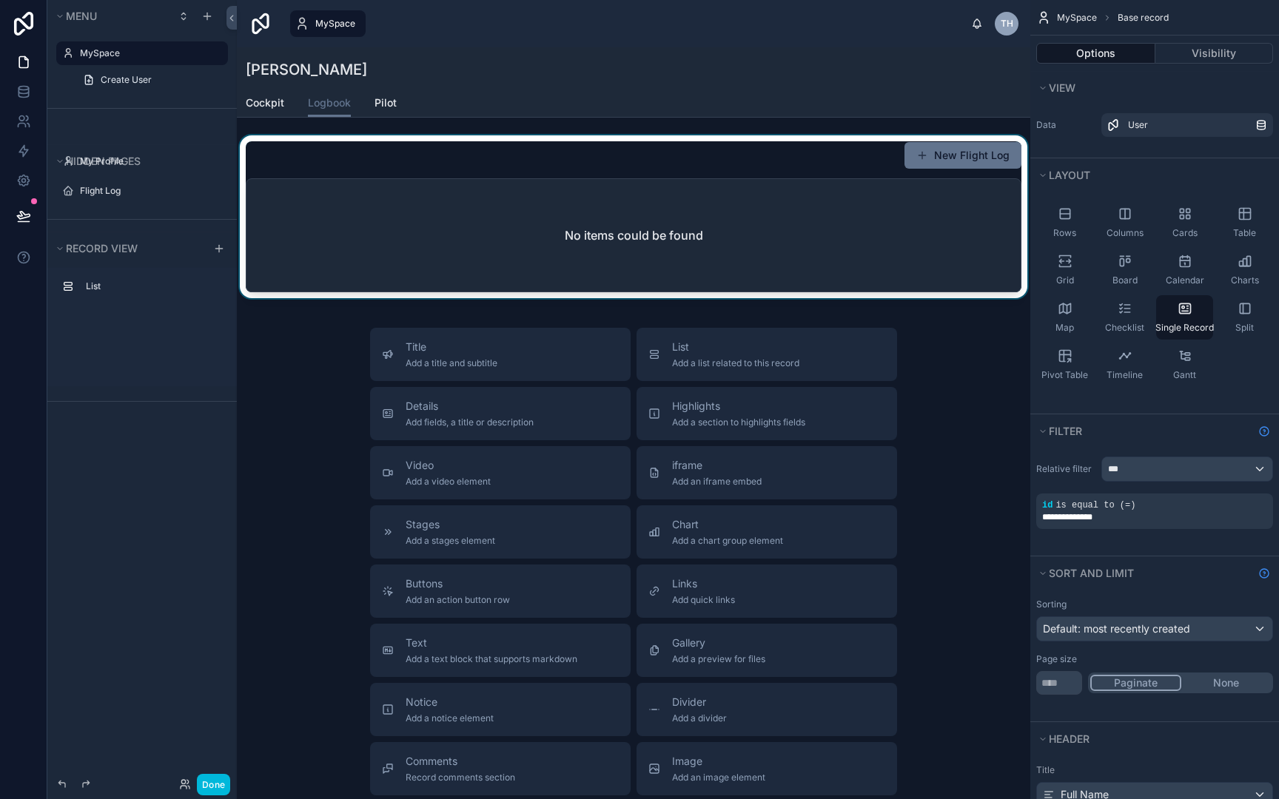
click at [861, 221] on div at bounding box center [633, 219] width 793 height 169
